Goal: Check status: Check status

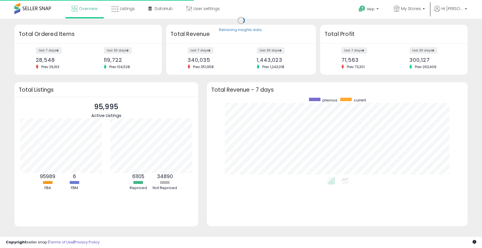
scroll to position [80, 249]
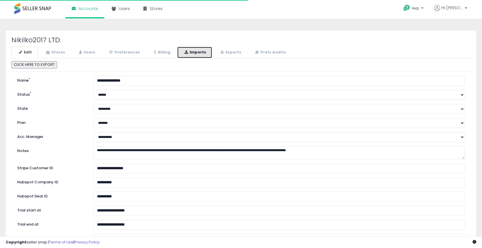
click at [203, 56] on link "Imports" at bounding box center [194, 52] width 35 height 12
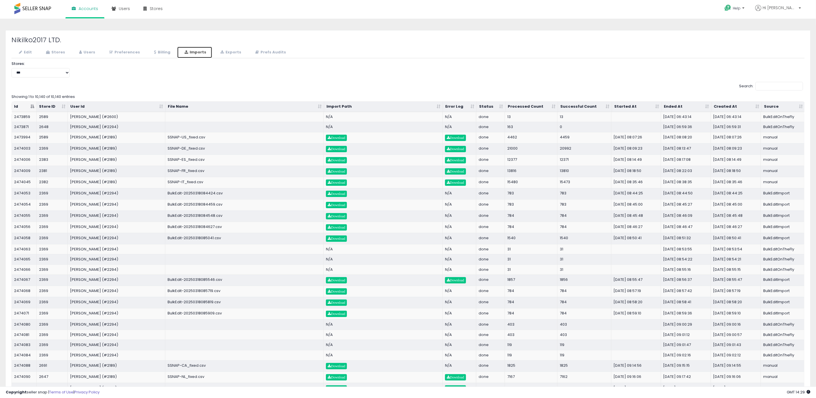
click at [482, 107] on th "Started At" at bounding box center [637, 107] width 50 height 10
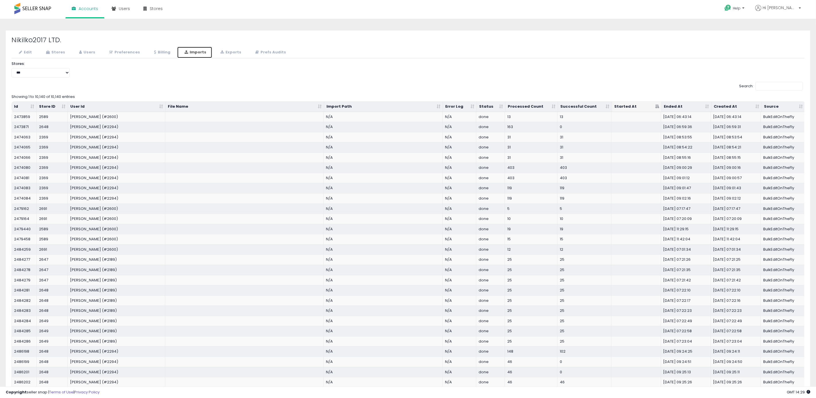
click at [482, 108] on th "Started At" at bounding box center [637, 107] width 50 height 10
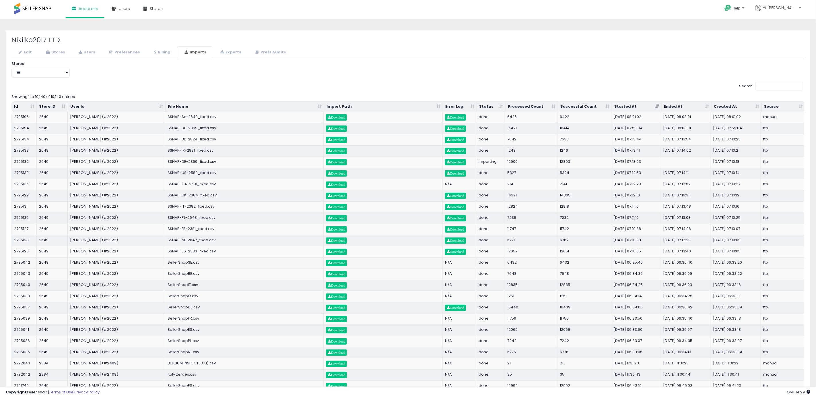
click at [482, 247] on td "ftp" at bounding box center [782, 262] width 43 height 11
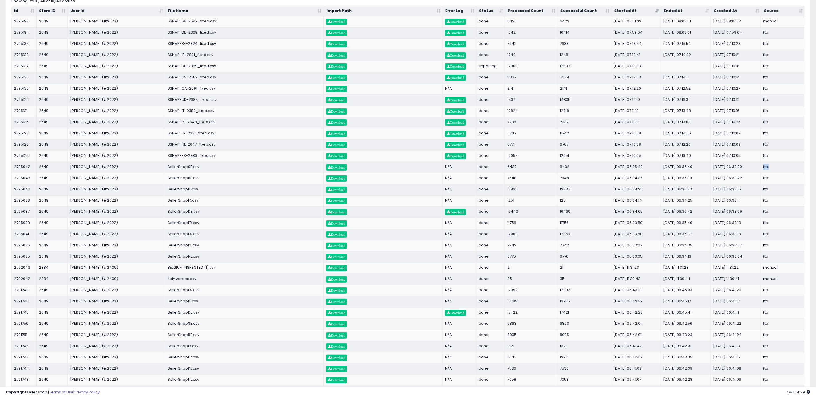
scroll to position [96, 0]
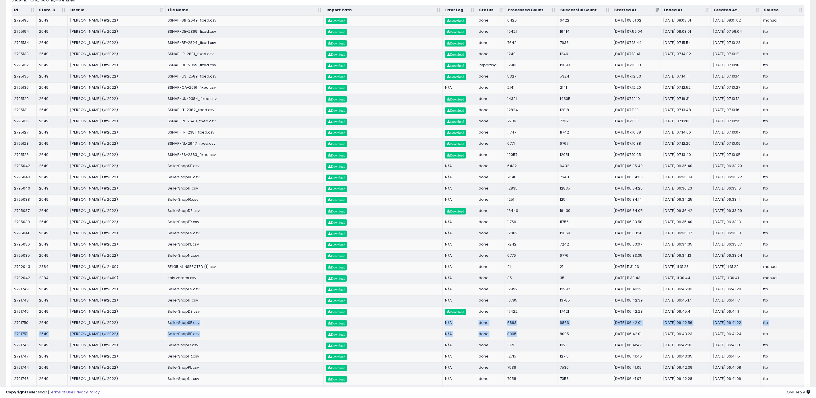
drag, startPoint x: 252, startPoint y: 330, endPoint x: 572, endPoint y: 330, distance: 319.8
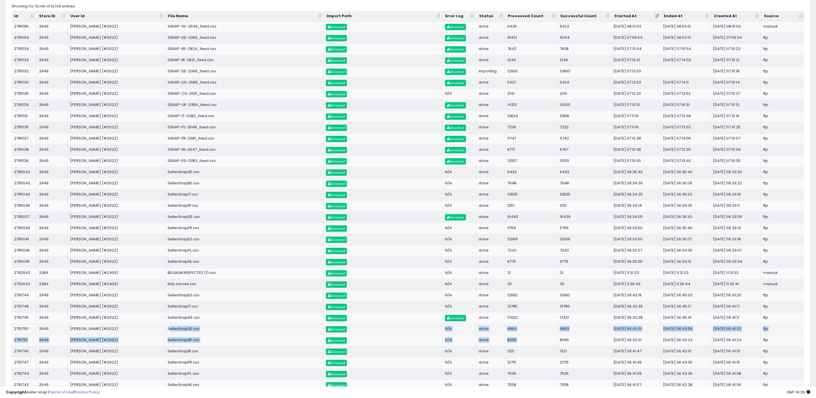
click at [482, 247] on td "done" at bounding box center [490, 328] width 29 height 11
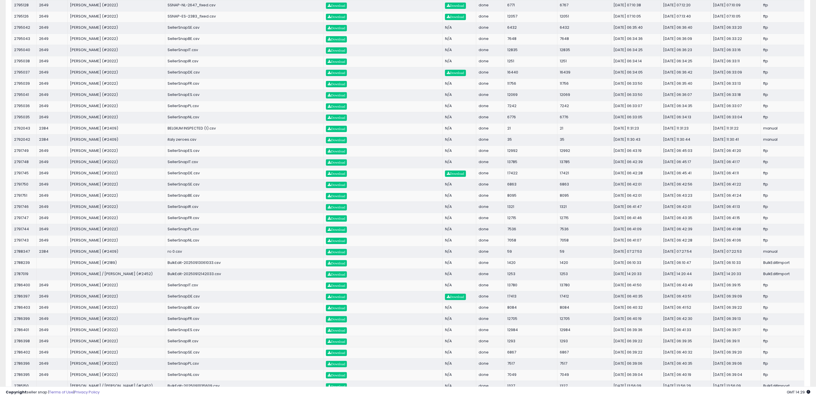
scroll to position [235, 0]
click at [182, 247] on td "SellerSnapSE.csv" at bounding box center [244, 351] width 158 height 11
drag, startPoint x: 182, startPoint y: 357, endPoint x: 683, endPoint y: 357, distance: 501.1
click at [482, 247] on tr "2786402 2649 [PERSON_NAME] (#2022) SellerSnapSE.csv Download N/A done 6867 6867…" at bounding box center [408, 351] width 792 height 11
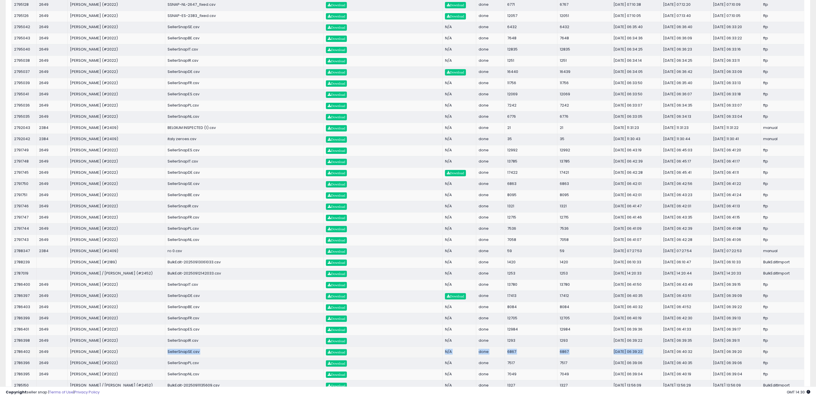
drag, startPoint x: 801, startPoint y: 361, endPoint x: 765, endPoint y: 356, distance: 36.8
click at [482, 247] on tr "2786402 2649 [PERSON_NAME] (#2022) SellerSnapSE.csv Download N/A done 6867 6867…" at bounding box center [408, 351] width 792 height 11
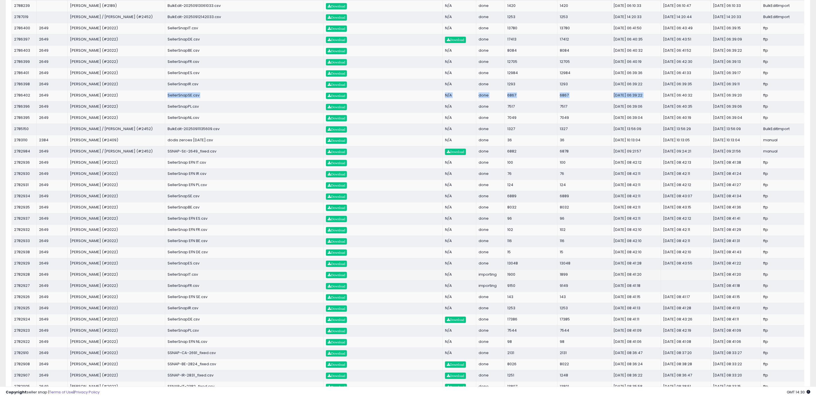
scroll to position [493, 0]
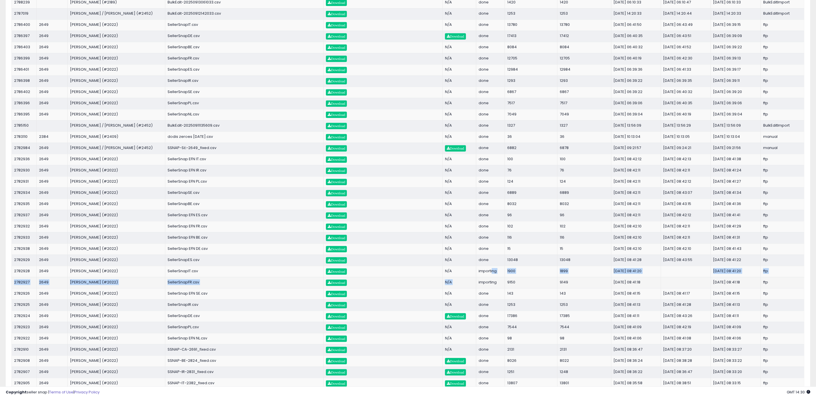
drag, startPoint x: 492, startPoint y: 277, endPoint x: 493, endPoint y: 281, distance: 5.0
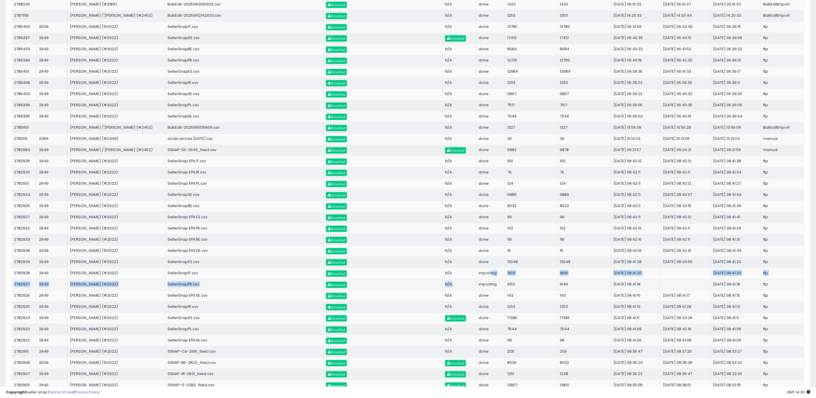
click at [482, 247] on td "importing" at bounding box center [490, 273] width 29 height 11
click at [482, 247] on td "importing" at bounding box center [490, 284] width 29 height 11
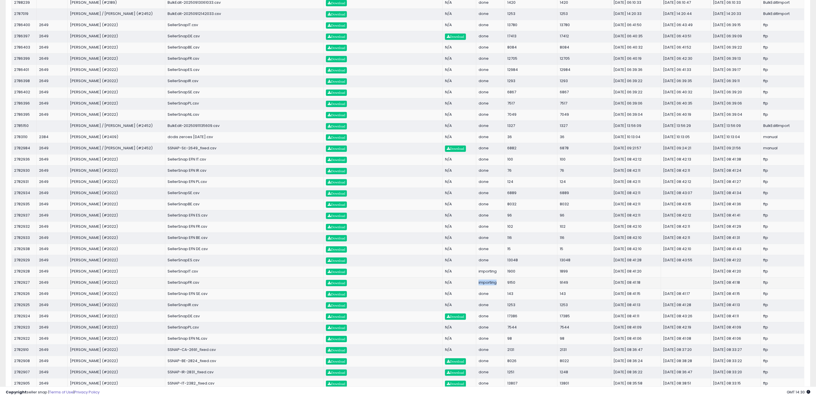
click at [482, 247] on td "importing" at bounding box center [490, 282] width 29 height 11
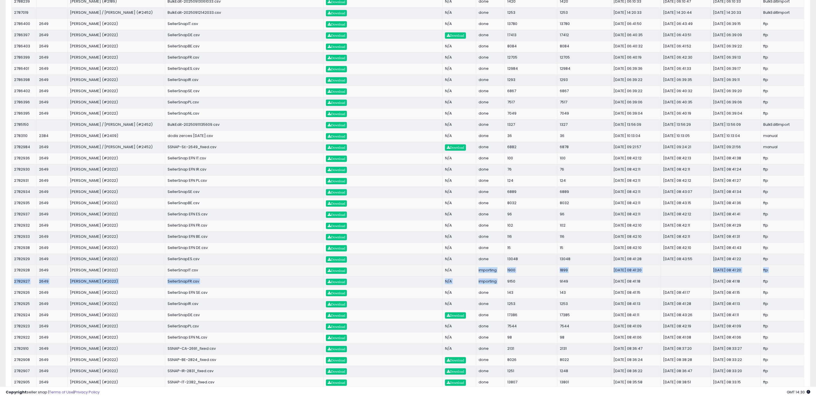
drag, startPoint x: 489, startPoint y: 286, endPoint x: 486, endPoint y: 271, distance: 15.1
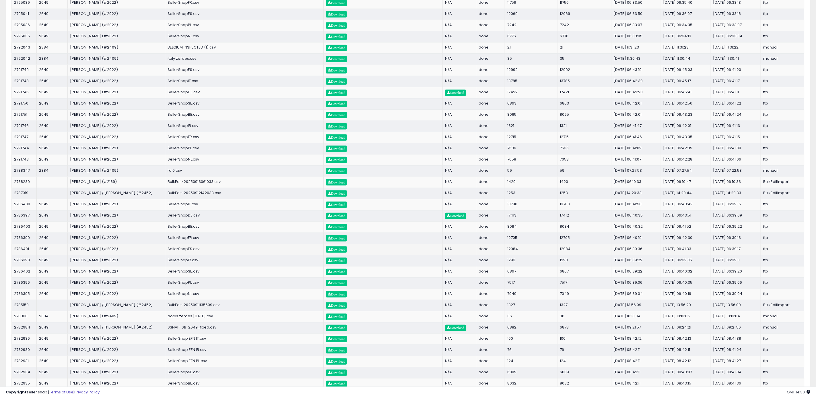
scroll to position [310, 0]
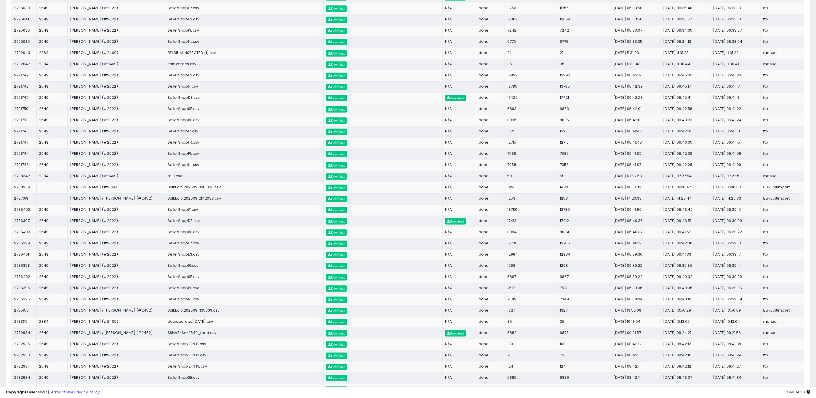
click at [189, 111] on td "SellerSnapSE.csv" at bounding box center [244, 109] width 158 height 11
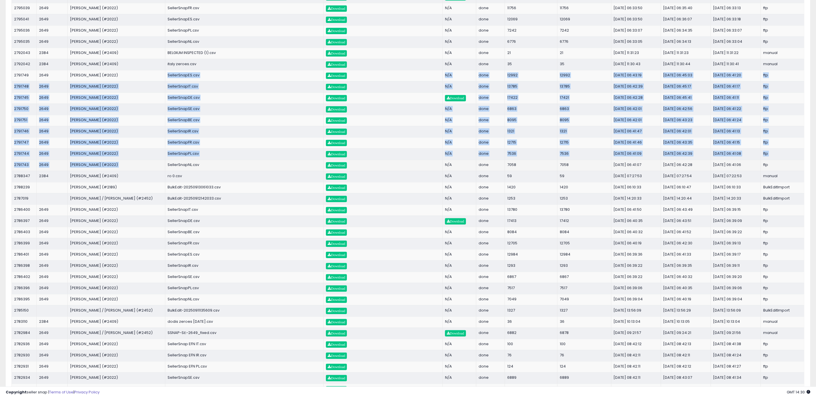
drag, startPoint x: 162, startPoint y: 76, endPoint x: 215, endPoint y: 165, distance: 103.1
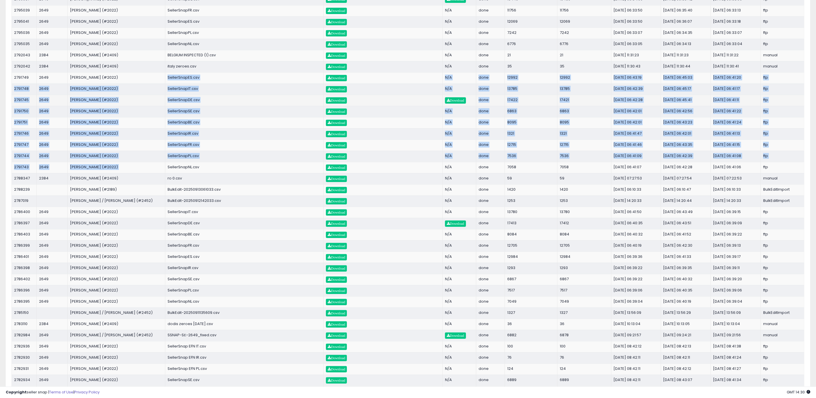
click at [482, 104] on td "[DATE] 06:45:41" at bounding box center [686, 100] width 50 height 11
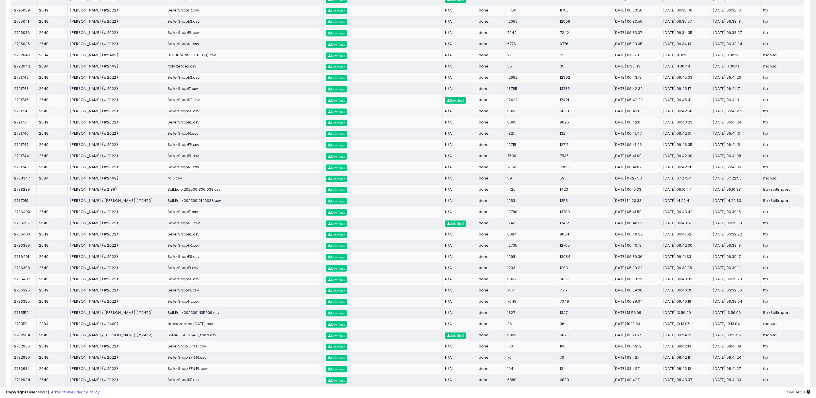
click at [184, 116] on td "SellerSnapSE.csv" at bounding box center [244, 111] width 158 height 11
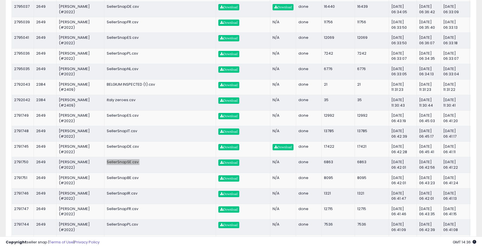
scroll to position [382, 0]
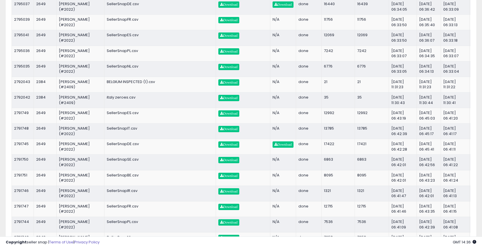
drag, startPoint x: 447, startPoint y: 8, endPoint x: 435, endPoint y: 9, distance: 12.1
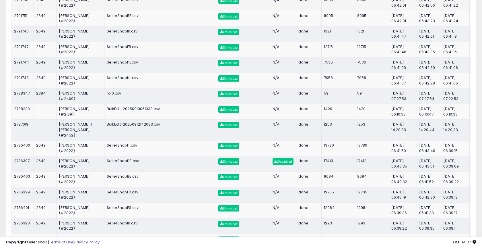
scroll to position [543, 0]
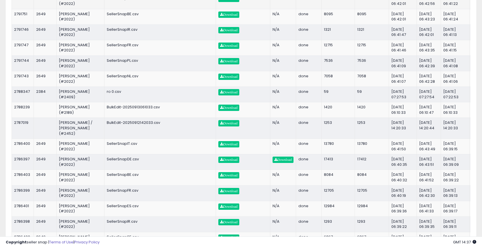
click at [122, 9] on td "SellerSnapSE.csv" at bounding box center [160, 0] width 112 height 15
click at [142, 9] on td "SellerSnapSE.csv" at bounding box center [160, 0] width 112 height 15
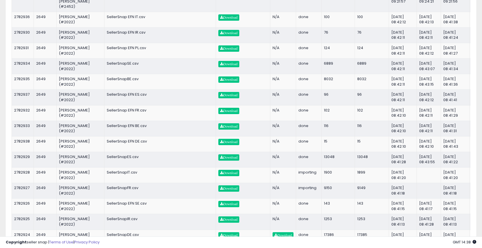
scroll to position [867, 0]
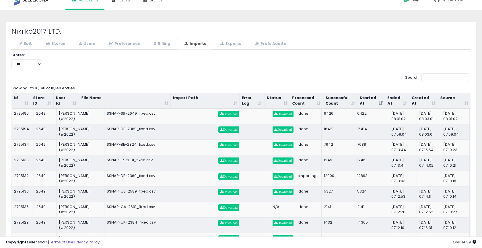
scroll to position [0, 0]
